Goal: Transaction & Acquisition: Subscribe to service/newsletter

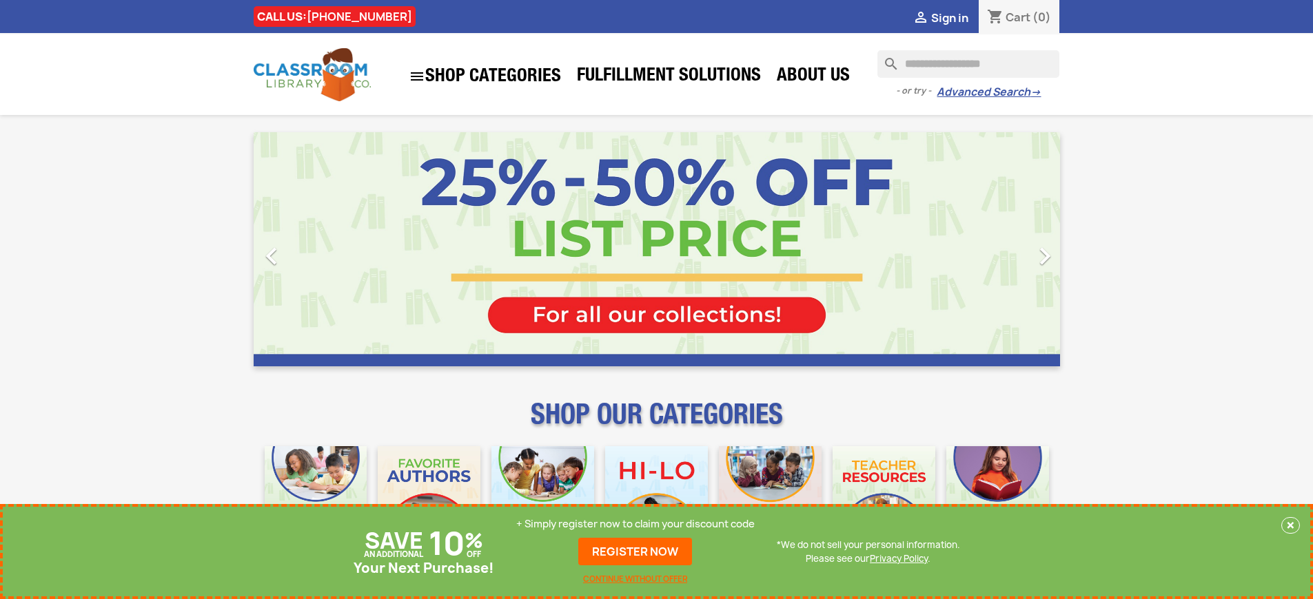
click at [635, 524] on p "+ Simply register now to claim your discount code" at bounding box center [635, 524] width 238 height 14
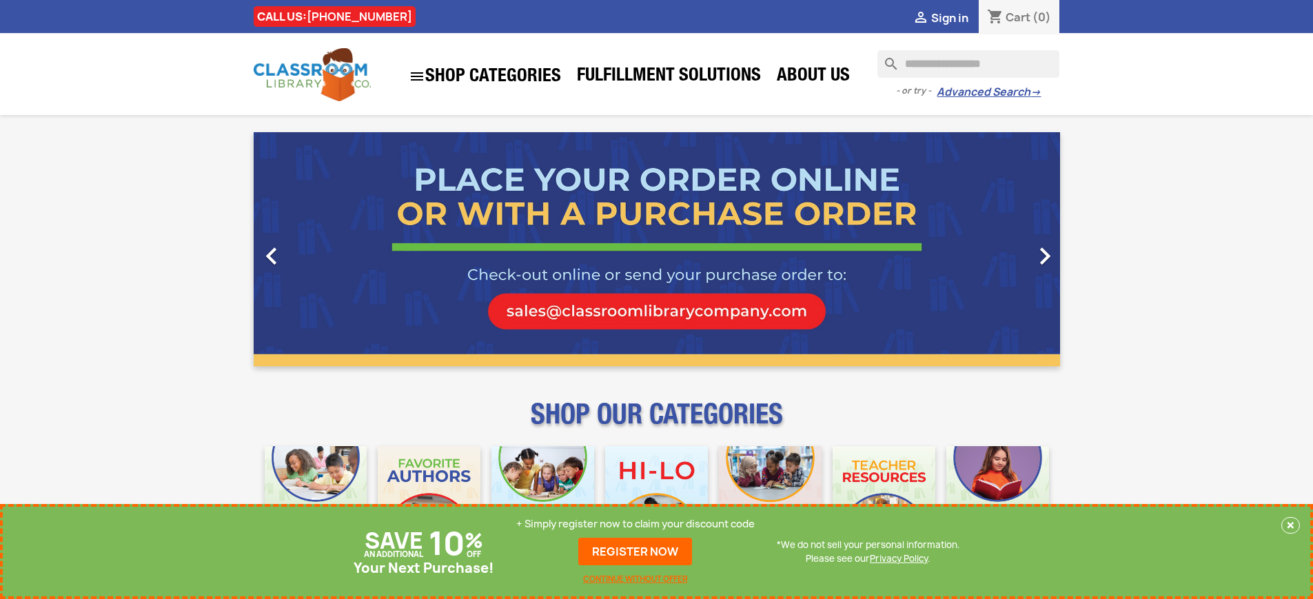
click at [635, 524] on p "+ Simply register now to claim your discount code" at bounding box center [635, 524] width 238 height 14
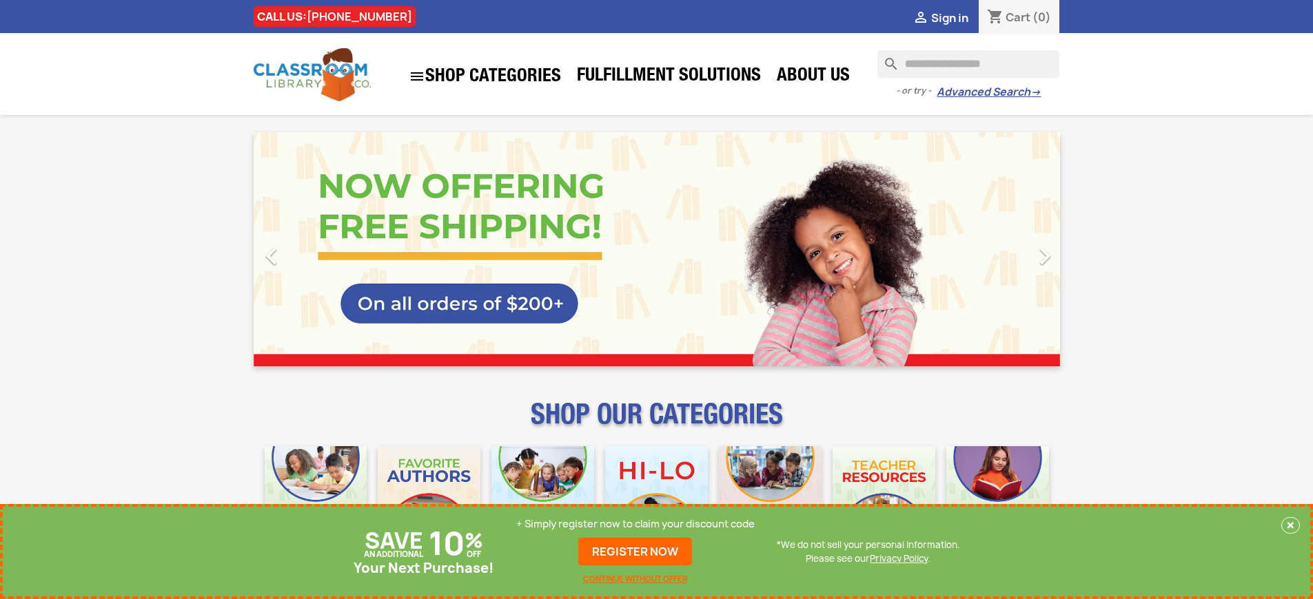
click at [635, 524] on p "+ Simply register now to claim your discount code" at bounding box center [635, 524] width 238 height 14
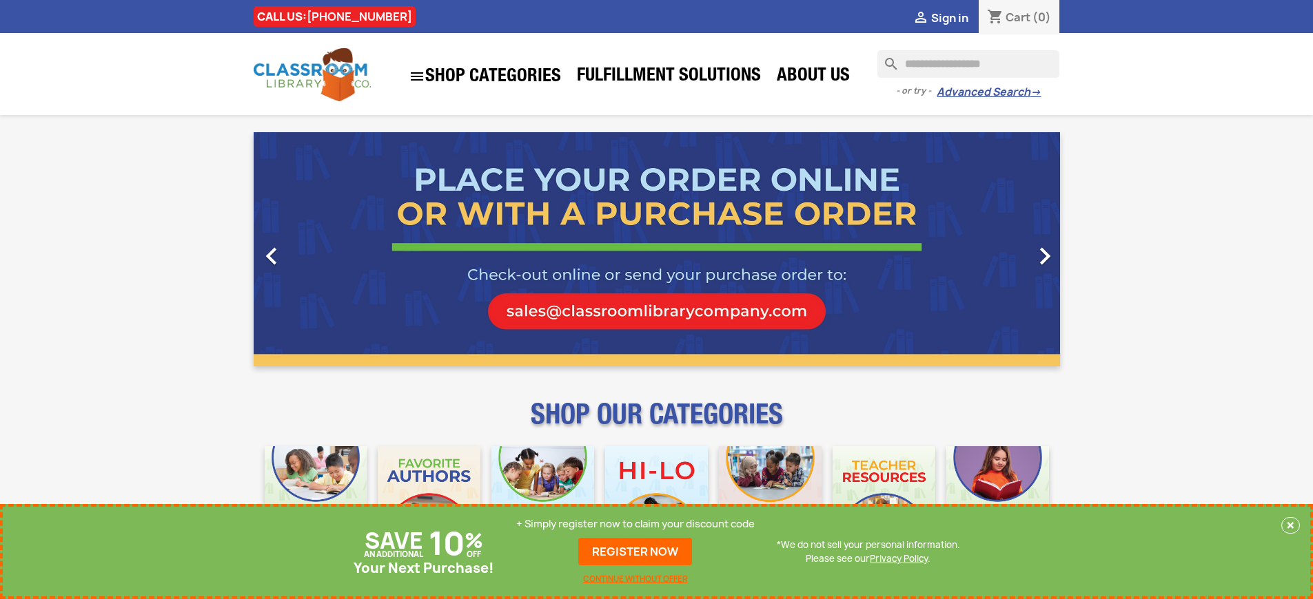
click at [635, 524] on p "+ Simply register now to claim your discount code" at bounding box center [635, 524] width 238 height 14
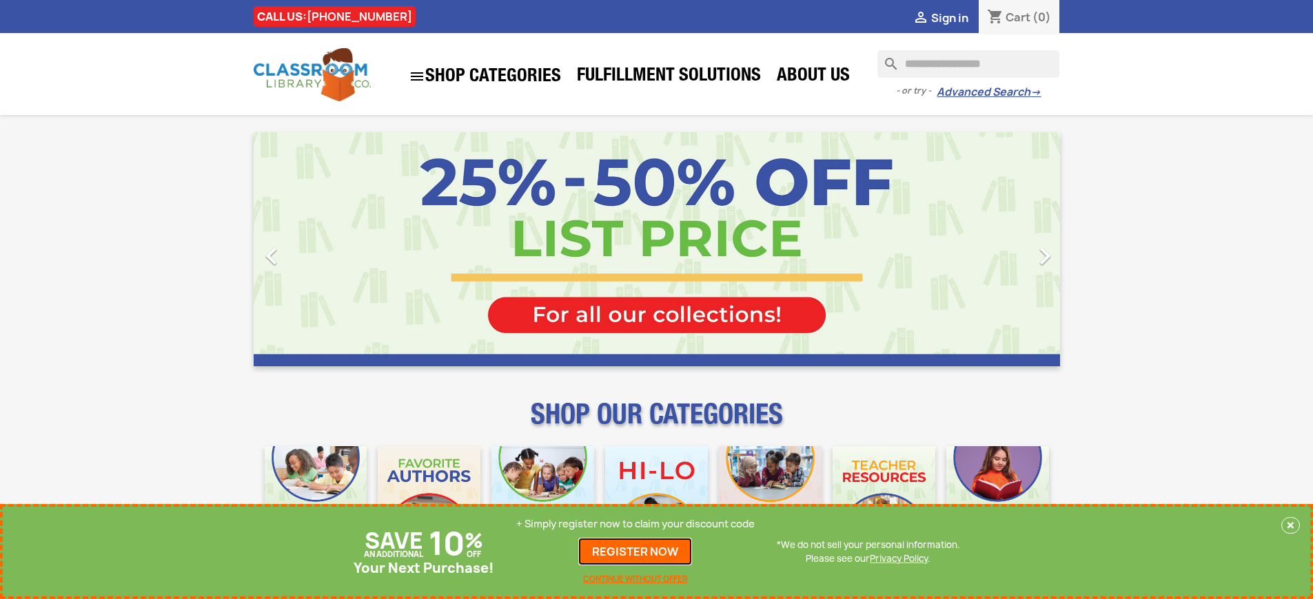
click at [635, 552] on link "REGISTER NOW" at bounding box center [635, 552] width 114 height 28
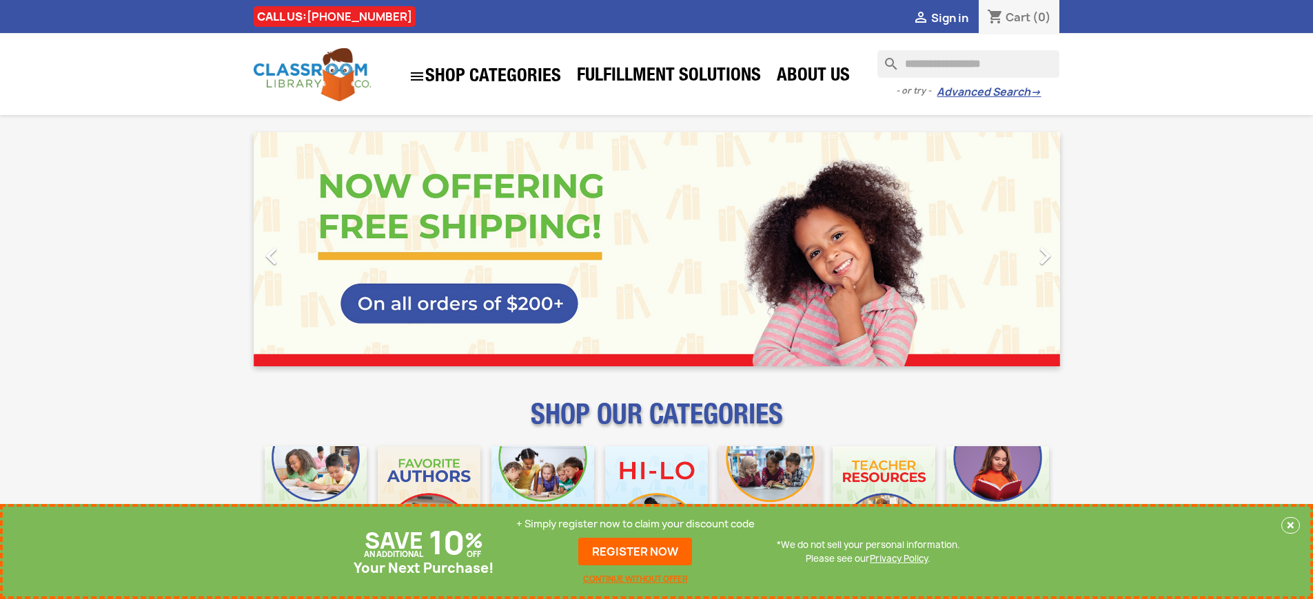
click at [635, 524] on p "+ Simply register now to claim your discount code" at bounding box center [635, 524] width 238 height 14
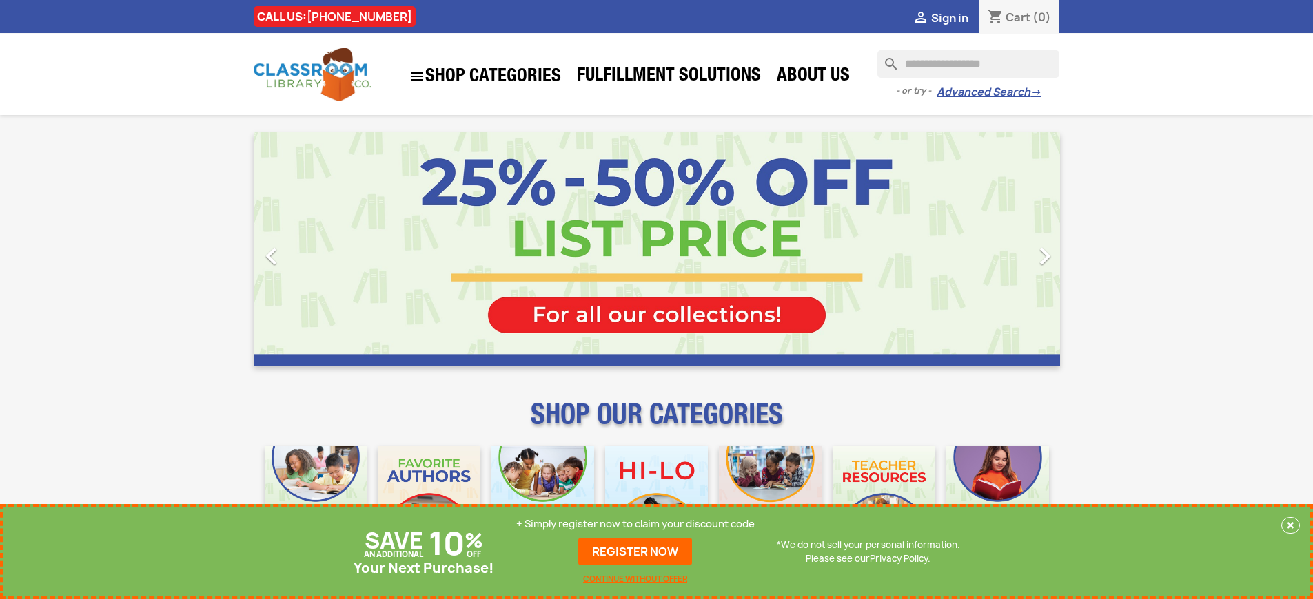
click at [635, 524] on p "+ Simply register now to claim your discount code" at bounding box center [635, 524] width 238 height 14
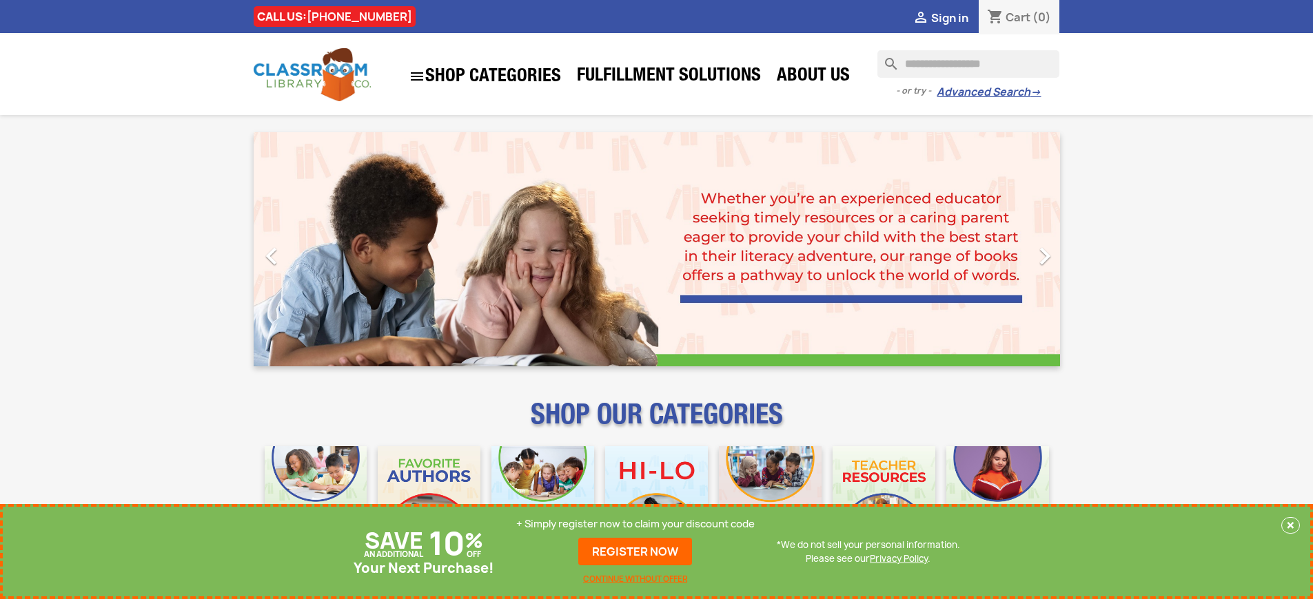
click at [635, 524] on p "+ Simply register now to claim your discount code" at bounding box center [635, 524] width 238 height 14
click at [635, 552] on link "REGISTER NOW" at bounding box center [635, 552] width 114 height 28
